Goal: Transaction & Acquisition: Book appointment/travel/reservation

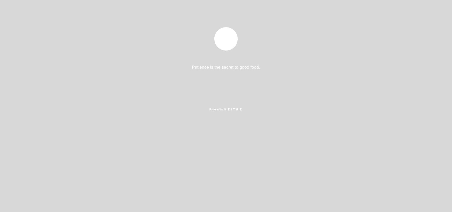
select select "es"
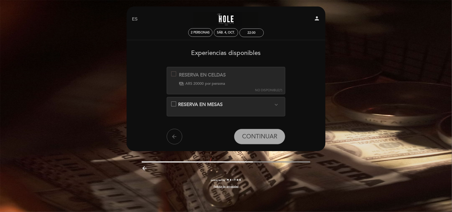
click at [275, 103] on icon "expand_more" at bounding box center [276, 105] width 6 height 6
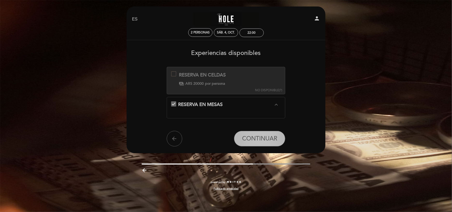
click at [262, 137] on span "CONTINUAR" at bounding box center [259, 138] width 35 height 7
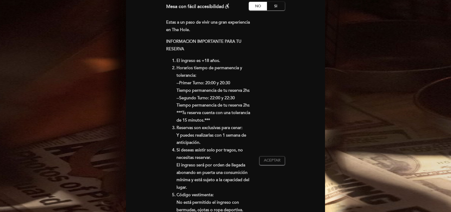
scroll to position [104, 0]
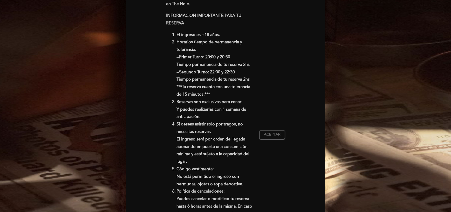
click at [178, 124] on li "Si deseas asistir solo por tragos, no necesitas reservar. El ingreso será por o…" at bounding box center [215, 142] width 79 height 45
drag, startPoint x: 178, startPoint y: 139, endPoint x: 226, endPoint y: 140, distance: 47.7
click at [228, 140] on li "Si deseas asistir solo por tragos, no necesitas reservar. El ingreso será por o…" at bounding box center [215, 142] width 79 height 45
drag, startPoint x: 192, startPoint y: 148, endPoint x: 244, endPoint y: 151, distance: 51.9
click at [244, 151] on li "Si deseas asistir solo por tragos, no necesitas reservar. El ingreso será por o…" at bounding box center [215, 142] width 79 height 45
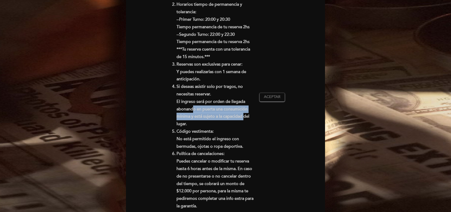
scroll to position [130, 0]
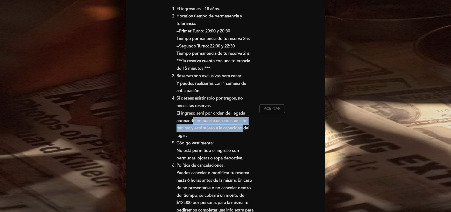
click at [267, 106] on span "Aceptar" at bounding box center [272, 108] width 17 height 5
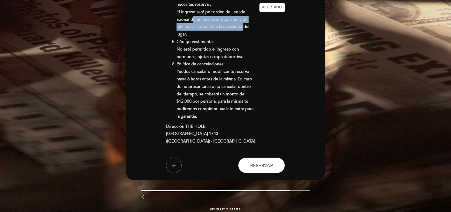
scroll to position [233, 0]
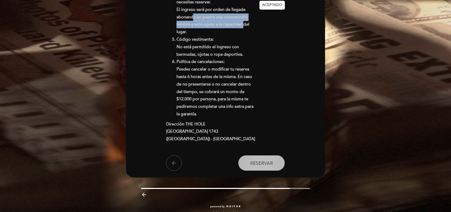
click at [259, 160] on span "Reservar" at bounding box center [261, 163] width 23 height 6
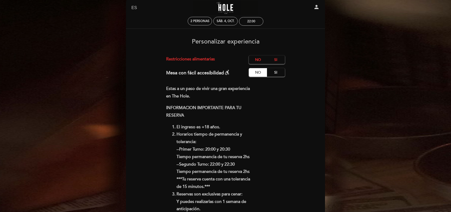
scroll to position [0, 0]
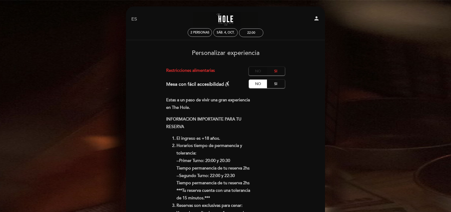
click at [256, 72] on label "No" at bounding box center [258, 71] width 18 height 9
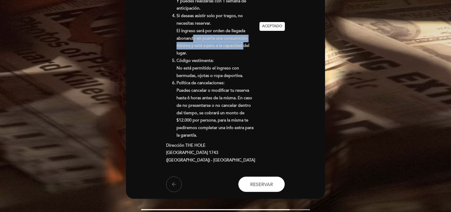
scroll to position [233, 0]
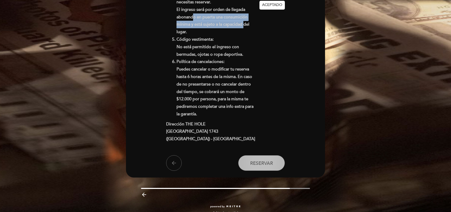
click at [259, 160] on span "Reservar" at bounding box center [261, 163] width 23 height 6
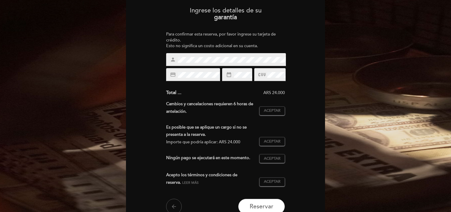
scroll to position [52, 0]
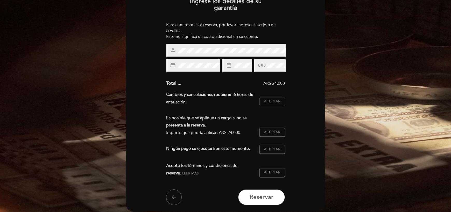
click at [264, 102] on span "Aceptar" at bounding box center [272, 101] width 17 height 5
click at [267, 131] on span "Aceptar" at bounding box center [272, 132] width 17 height 5
click at [266, 147] on span "Aceptar" at bounding box center [272, 149] width 17 height 5
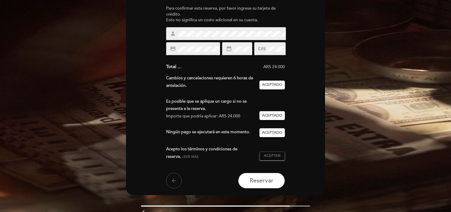
scroll to position [78, 0]
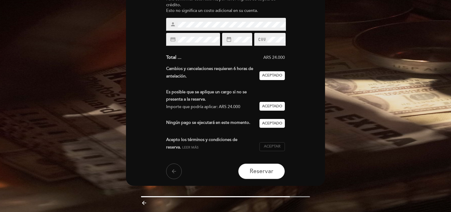
click at [264, 146] on span "Aceptar" at bounding box center [272, 146] width 17 height 5
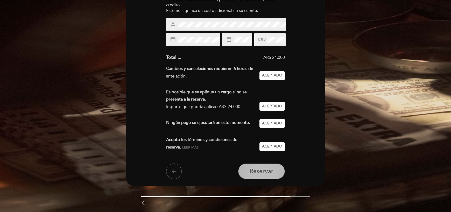
click at [262, 172] on span "Reservar" at bounding box center [261, 171] width 24 height 7
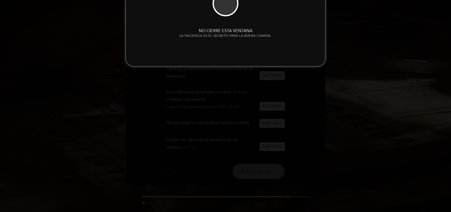
scroll to position [0, 0]
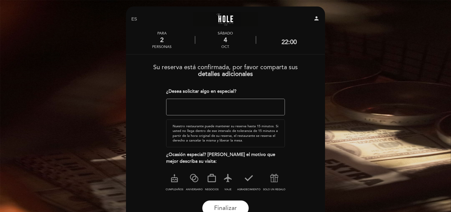
click at [207, 110] on textarea at bounding box center [225, 107] width 119 height 17
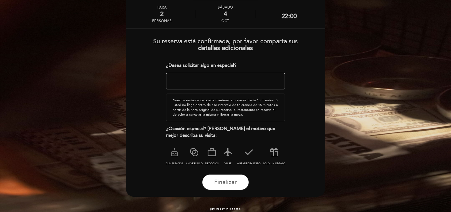
click at [175, 153] on icon at bounding box center [174, 151] width 13 height 13
click at [181, 82] on textarea at bounding box center [225, 81] width 119 height 17
type textarea "Cumpleaños de mi novia."
click at [228, 180] on span "Finalizar" at bounding box center [225, 181] width 23 height 7
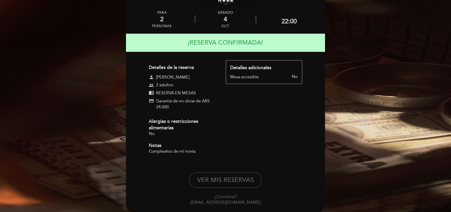
scroll to position [0, 0]
